Goal: Task Accomplishment & Management: Use online tool/utility

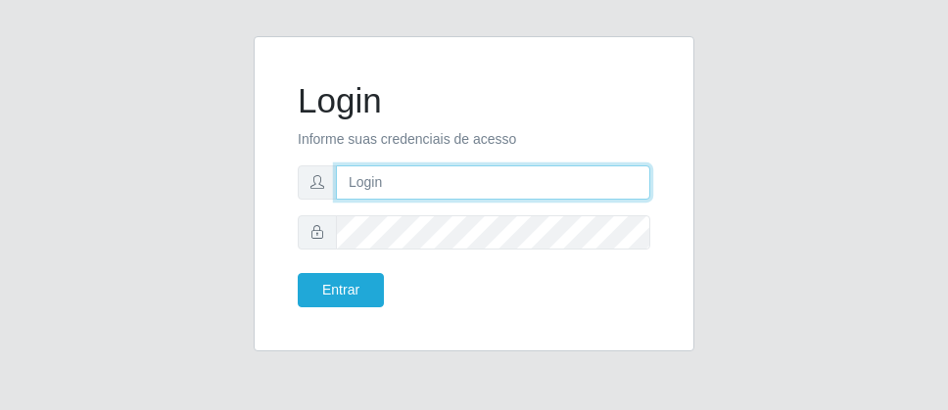
click at [439, 179] on input "text" at bounding box center [493, 182] width 314 height 34
type input "[PERSON_NAME]"
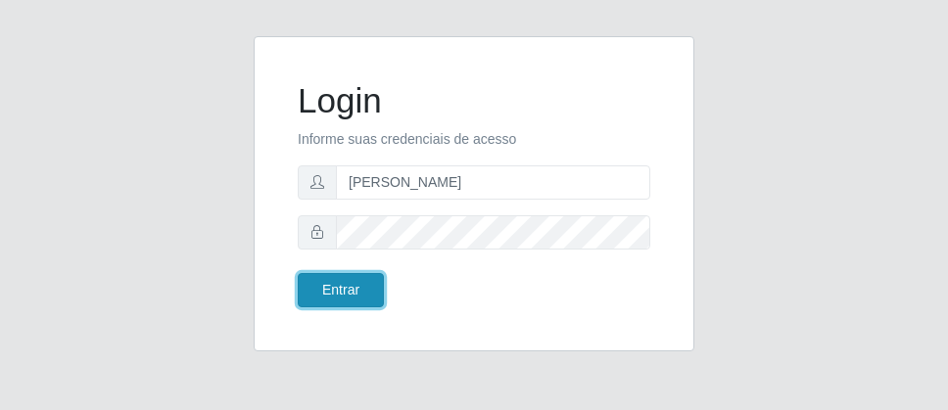
click at [304, 297] on button "Entrar" at bounding box center [341, 290] width 86 height 34
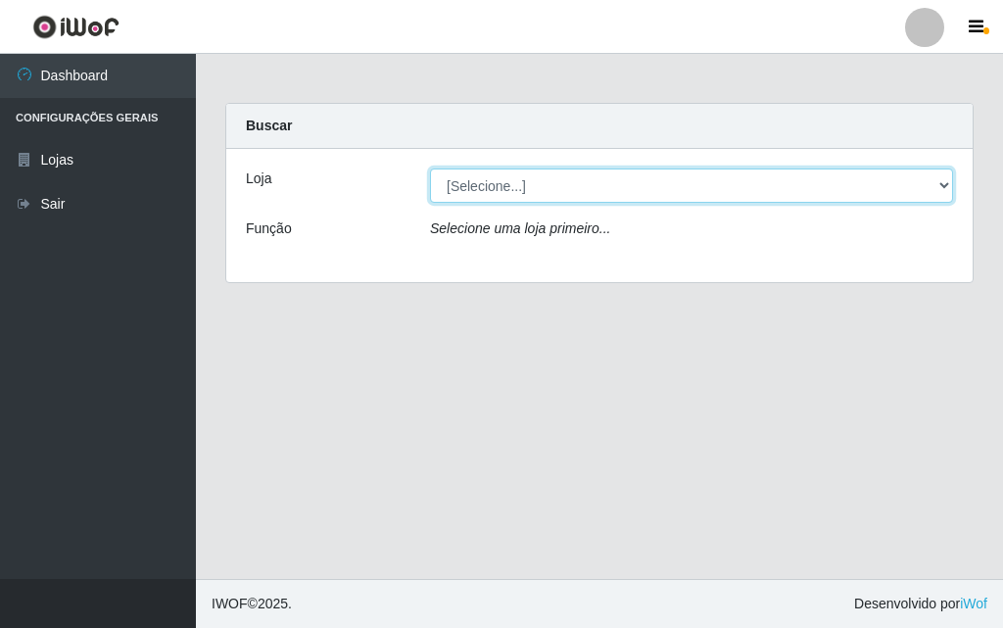
click at [940, 190] on select "[Selecione...] Divino Fogão - [GEOGRAPHIC_DATA]" at bounding box center [691, 185] width 523 height 34
select select "499"
click at [430, 168] on select "[Selecione...] Divino Fogão - [GEOGRAPHIC_DATA]" at bounding box center [691, 185] width 523 height 34
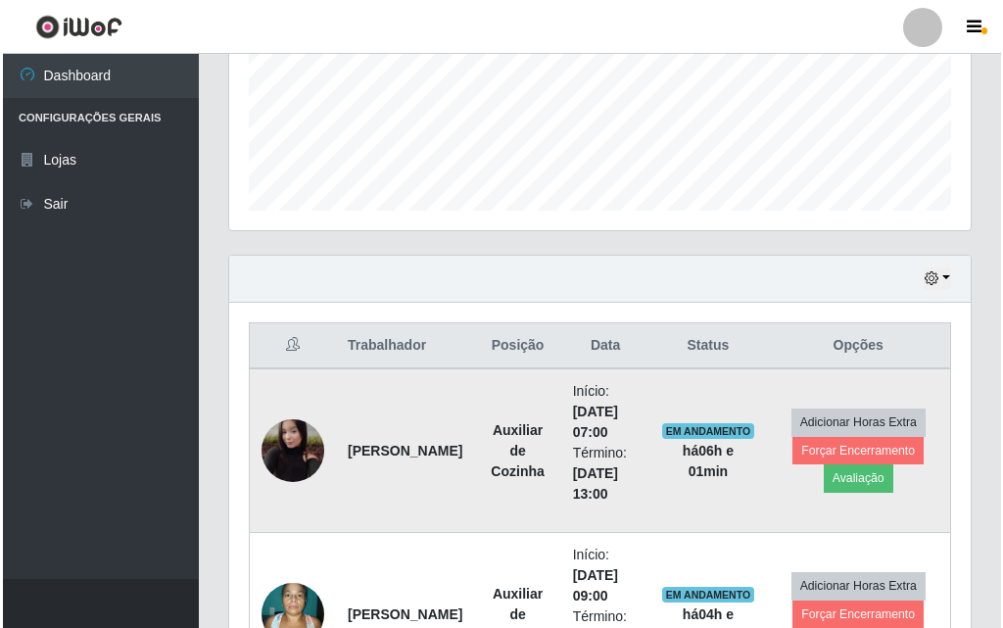
scroll to position [685, 0]
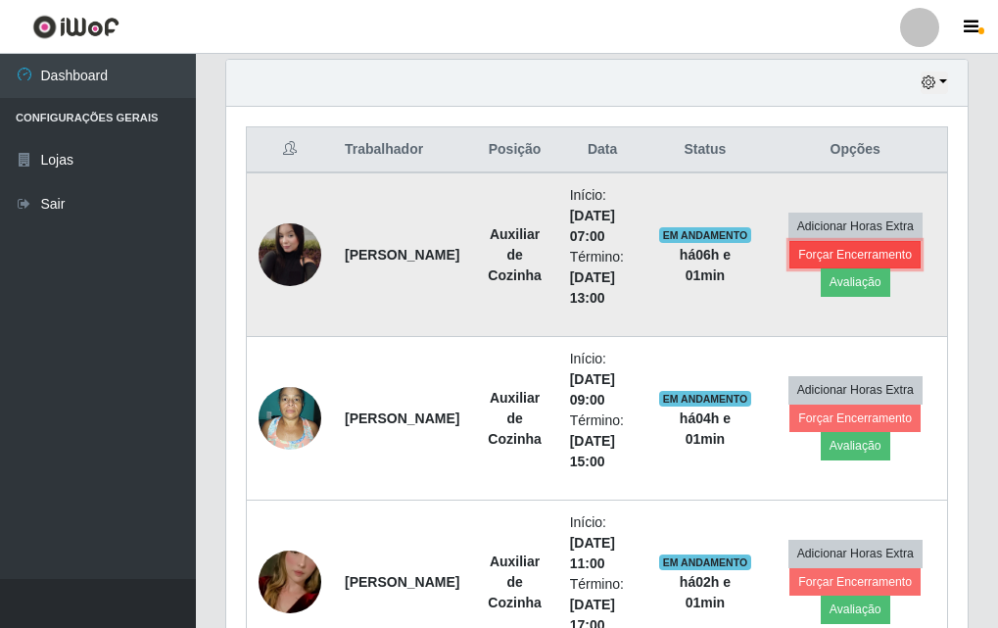
click at [840, 248] on button "Forçar Encerramento" at bounding box center [854, 254] width 131 height 27
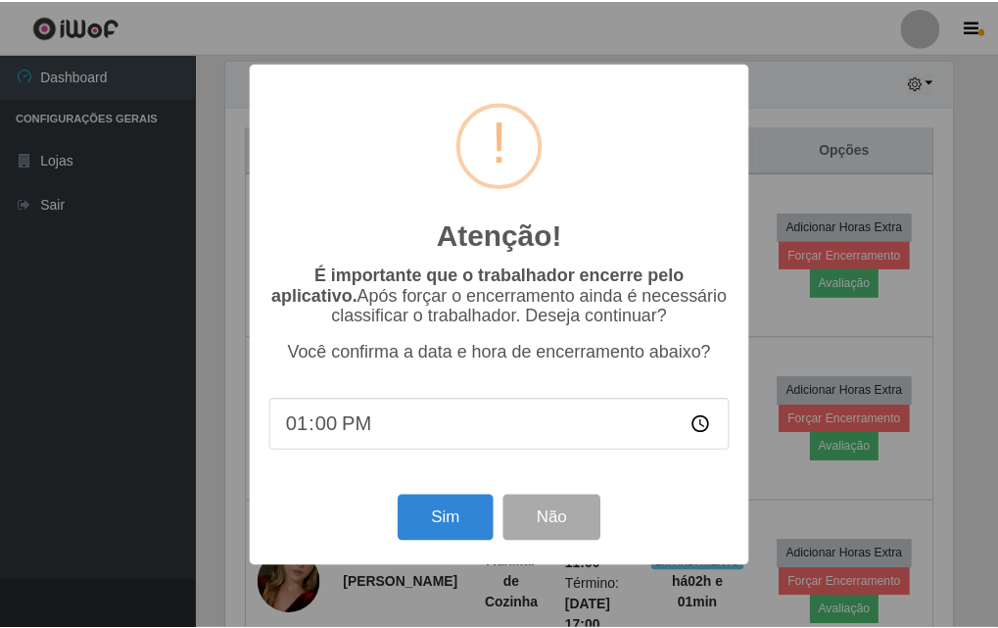
scroll to position [406, 731]
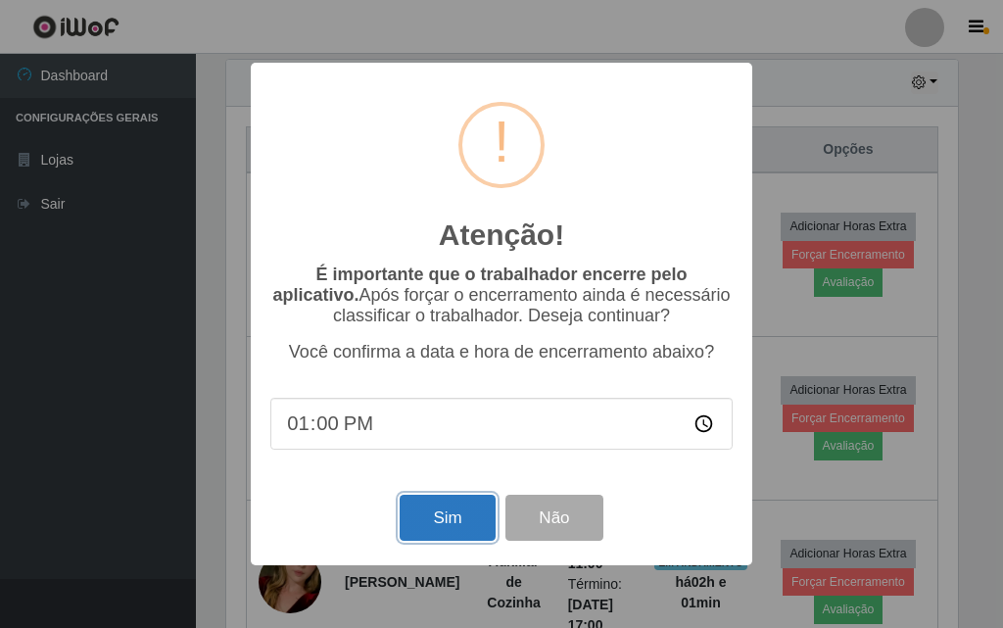
click at [454, 409] on button "Sim" at bounding box center [447, 517] width 95 height 46
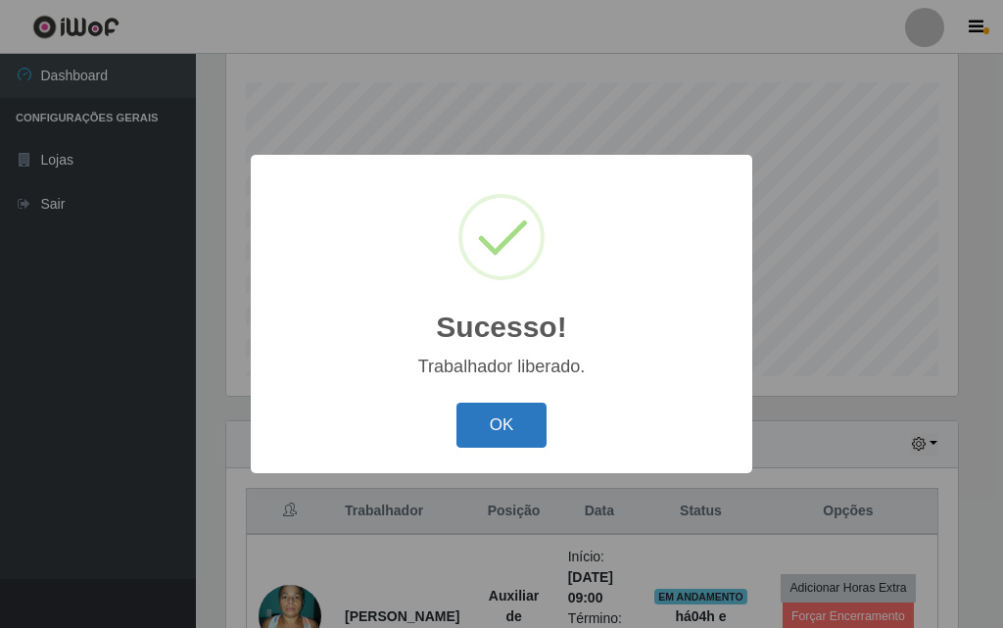
click at [507, 409] on button "OK" at bounding box center [501, 425] width 91 height 46
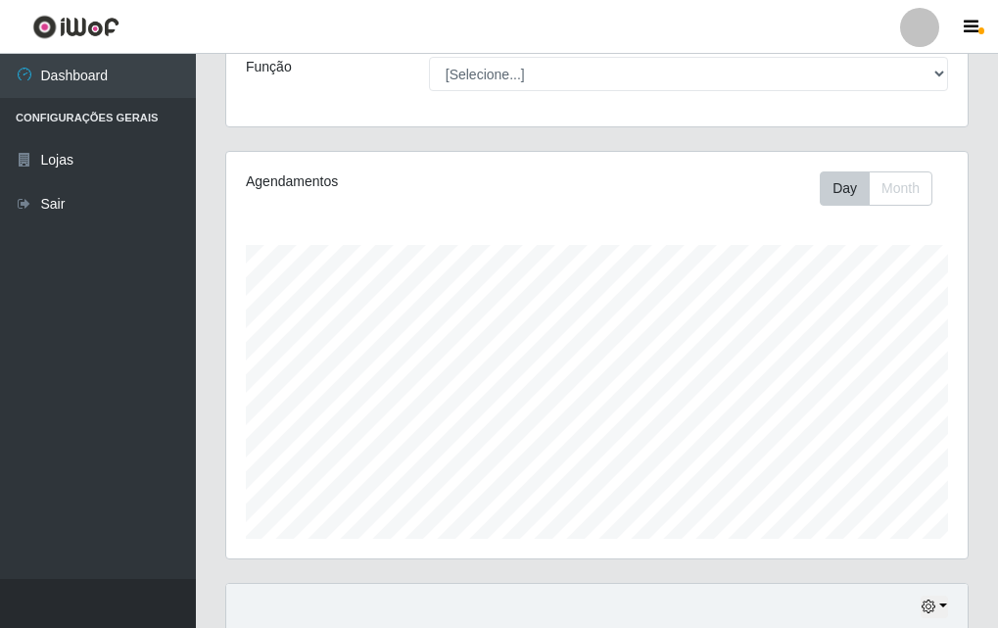
scroll to position [0, 0]
